Goal: Task Accomplishment & Management: Complete application form

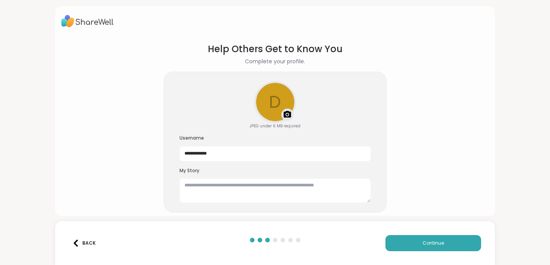
scroll to position [9, 0]
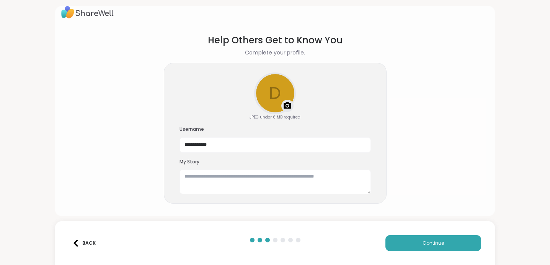
click at [228, 173] on textarea at bounding box center [275, 181] width 191 height 25
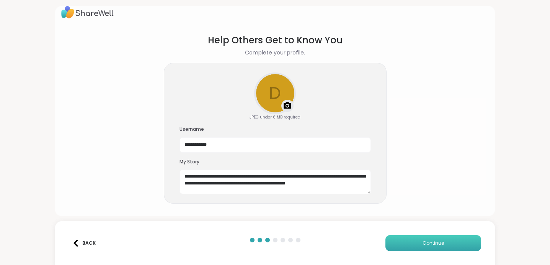
type textarea "**********"
click at [408, 238] on button "Continue" at bounding box center [434, 243] width 96 height 16
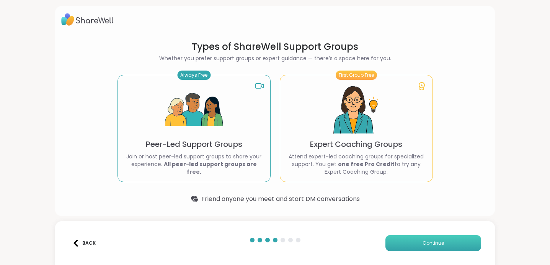
scroll to position [2, 0]
click at [428, 243] on span "Continue" at bounding box center [433, 242] width 21 height 7
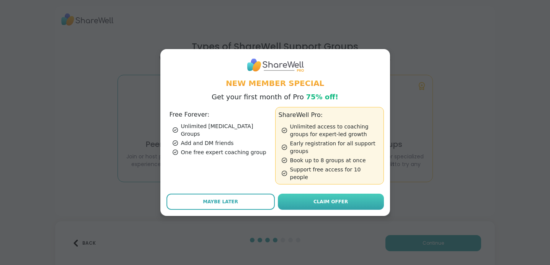
click at [332, 199] on span "Claim Offer" at bounding box center [331, 201] width 34 height 7
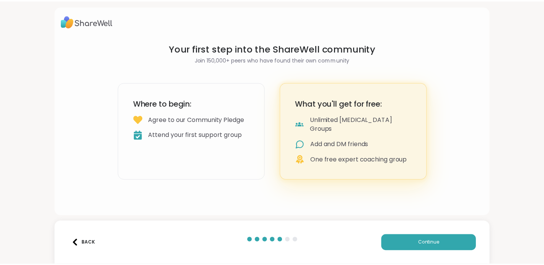
scroll to position [0, 0]
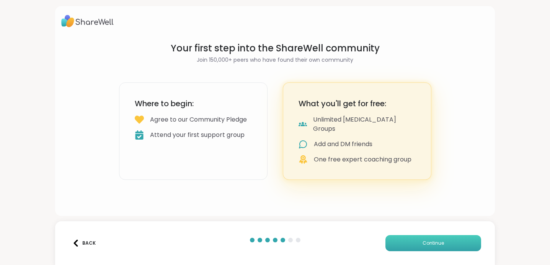
click at [425, 245] on span "Continue" at bounding box center [433, 242] width 21 height 7
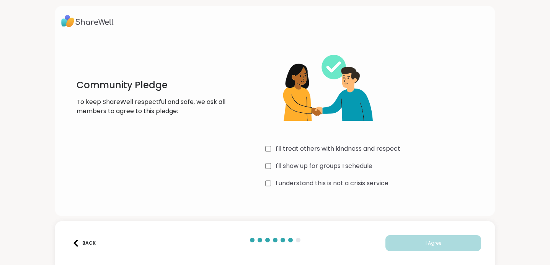
click at [268, 165] on div "I'll show up for groups I schedule" at bounding box center [377, 165] width 224 height 9
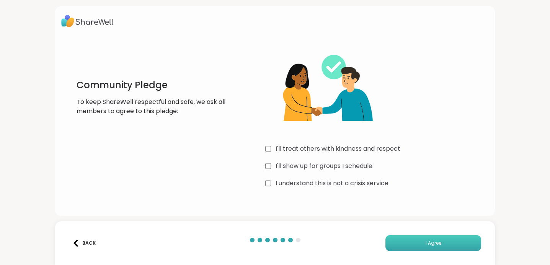
click at [423, 246] on button "I Agree" at bounding box center [434, 243] width 96 height 16
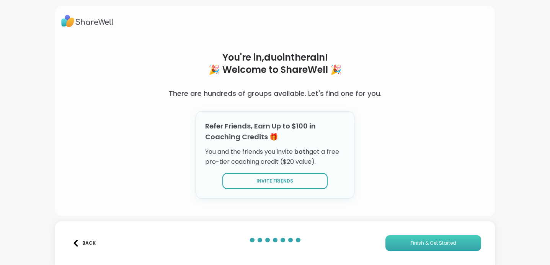
click at [423, 245] on span "Finish & Get Started" at bounding box center [434, 242] width 46 height 7
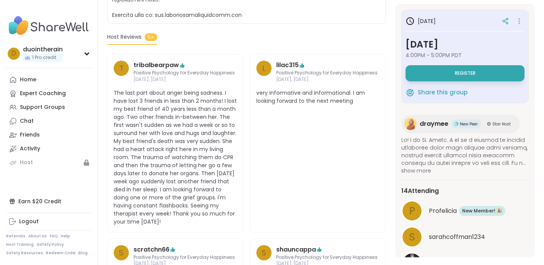
scroll to position [361, 0]
click at [50, 104] on div "Support Groups" at bounding box center [42, 107] width 45 height 8
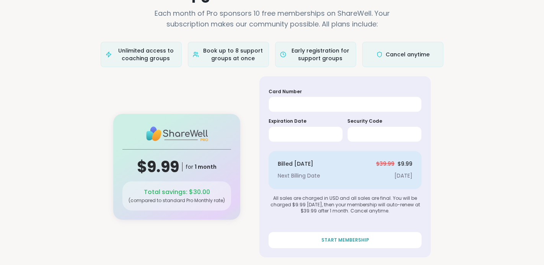
scroll to position [42, 0]
